Goal: Navigation & Orientation: Find specific page/section

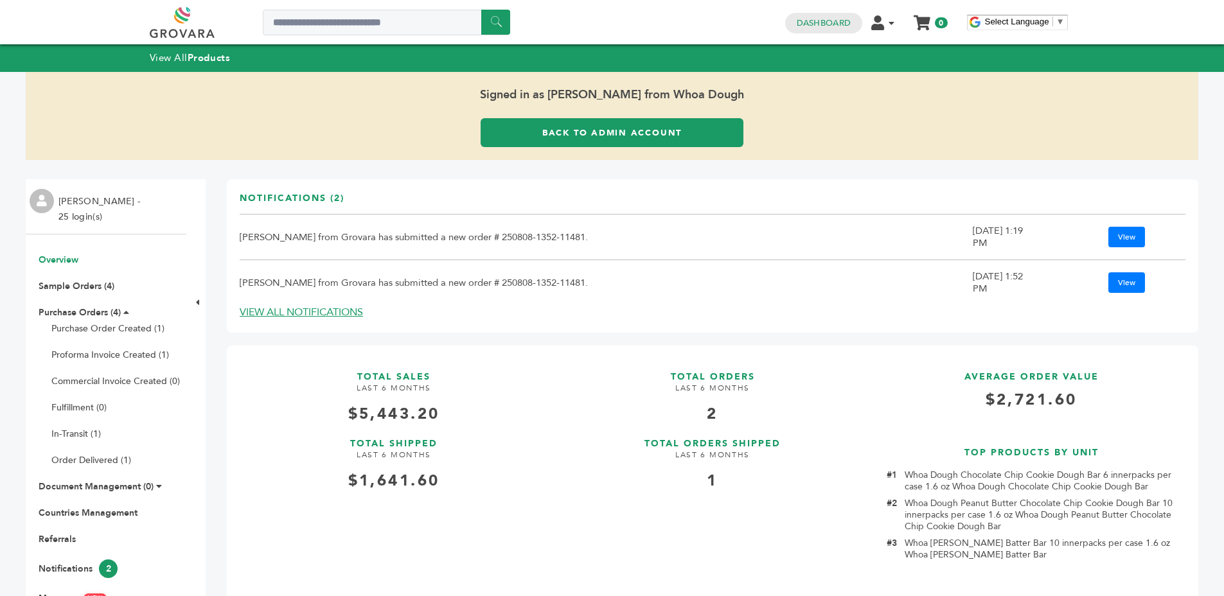
click at [553, 143] on link "Back to Admin Account" at bounding box center [612, 132] width 263 height 29
